Goal: Communication & Community: Answer question/provide support

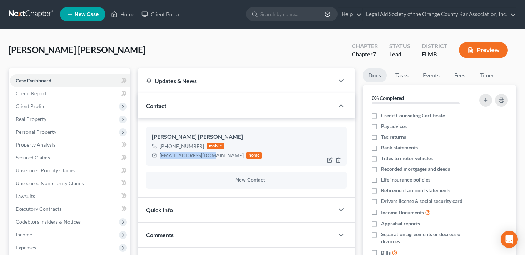
drag, startPoint x: 208, startPoint y: 156, endPoint x: 160, endPoint y: 155, distance: 47.5
click at [160, 155] on div "[EMAIL_ADDRESS][DOMAIN_NAME] home" at bounding box center [207, 155] width 110 height 9
copy div "[EMAIL_ADDRESS][DOMAIN_NAME]"
click at [157, 14] on link "Client Portal" at bounding box center [161, 14] width 46 height 13
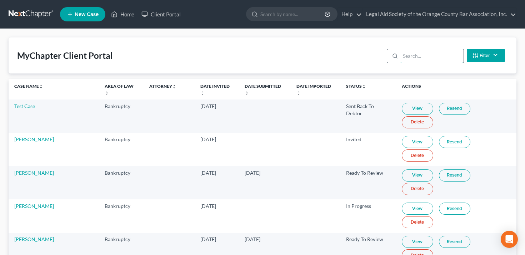
click at [428, 53] on input "search" at bounding box center [431, 56] width 63 height 14
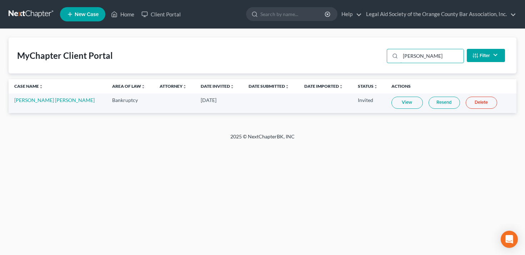
type input "[PERSON_NAME]"
click at [433, 103] on link "Resend" at bounding box center [443, 103] width 31 height 12
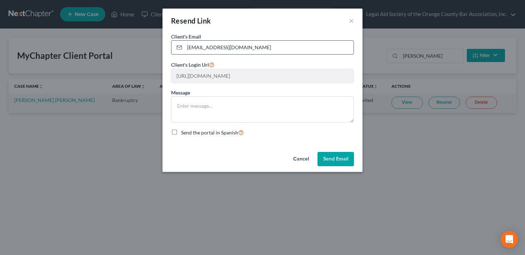
click at [285, 44] on input "[EMAIL_ADDRESS][DOMAIN_NAME]" at bounding box center [269, 48] width 169 height 14
paste input "[EMAIL_ADDRESS][DOMAIN_NAME]"
type input "[EMAIL_ADDRESS][DOMAIN_NAME]"
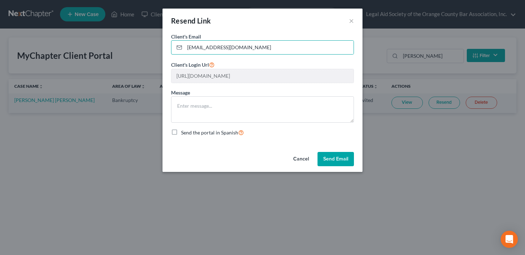
click at [338, 162] on button "Send Email" at bounding box center [335, 159] width 36 height 14
